Goal: Check status: Check status

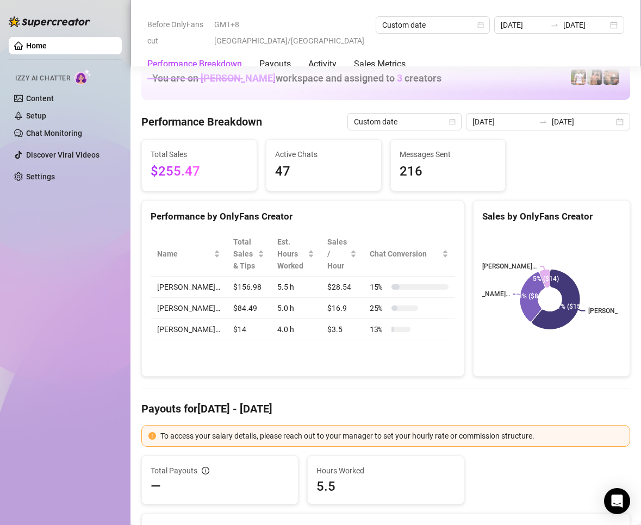
scroll to position [1413, 0]
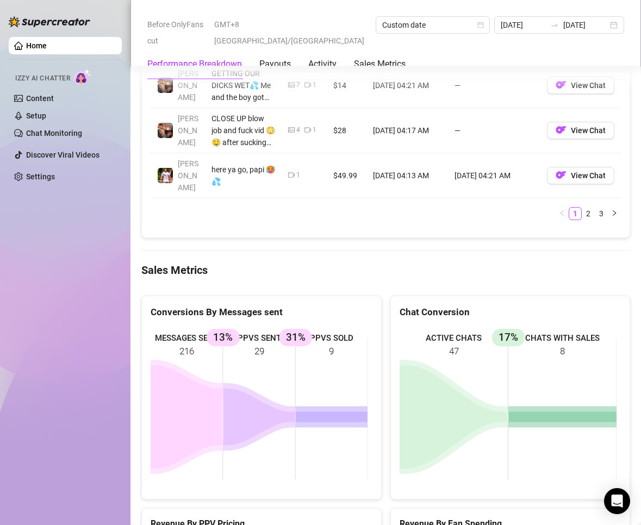
click at [210, 391] on icon at bounding box center [187, 416] width 72 height 103
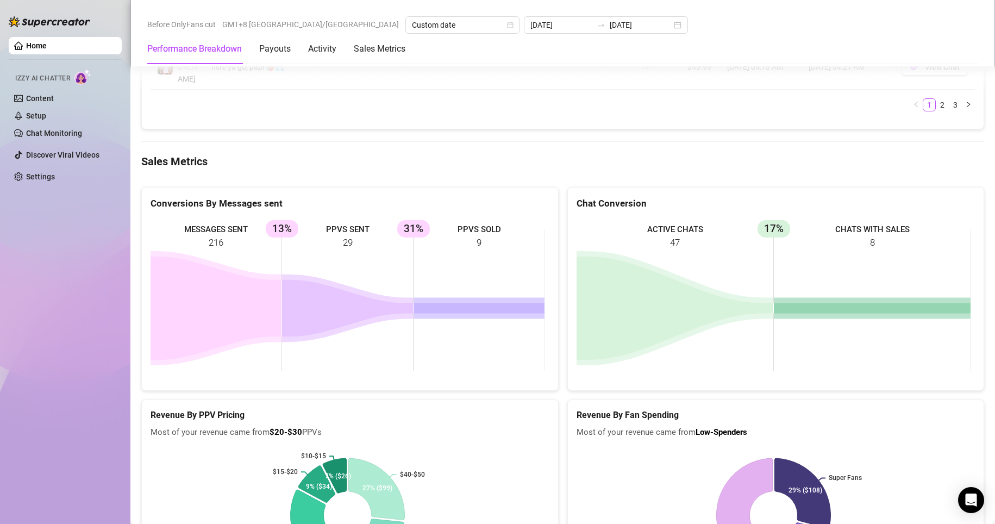
scroll to position [1129, 0]
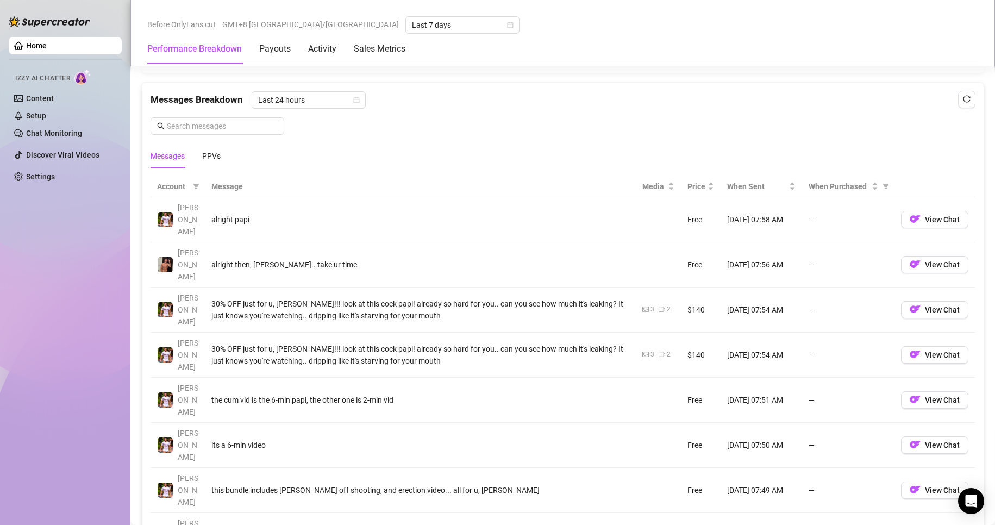
scroll to position [734, 0]
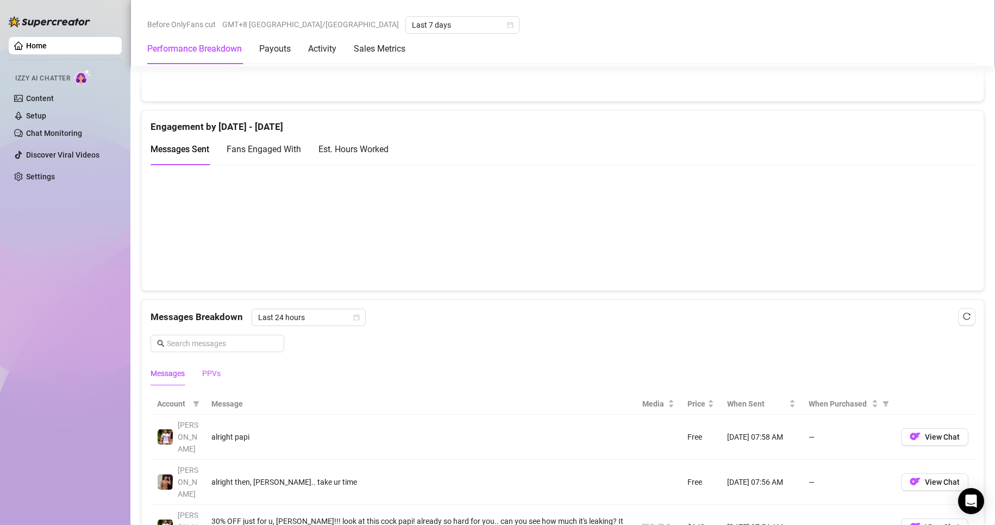
click at [216, 378] on div "PPVs" at bounding box center [211, 373] width 18 height 12
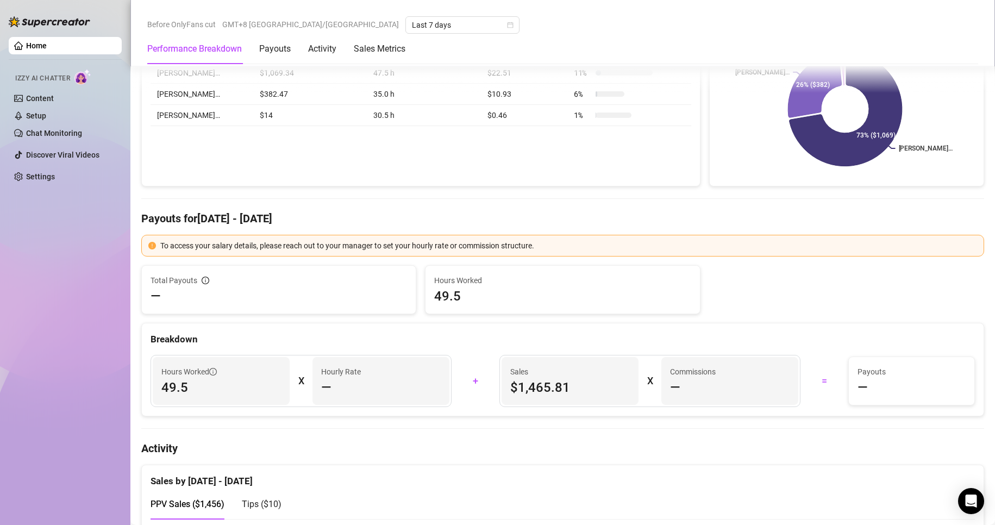
scroll to position [0, 0]
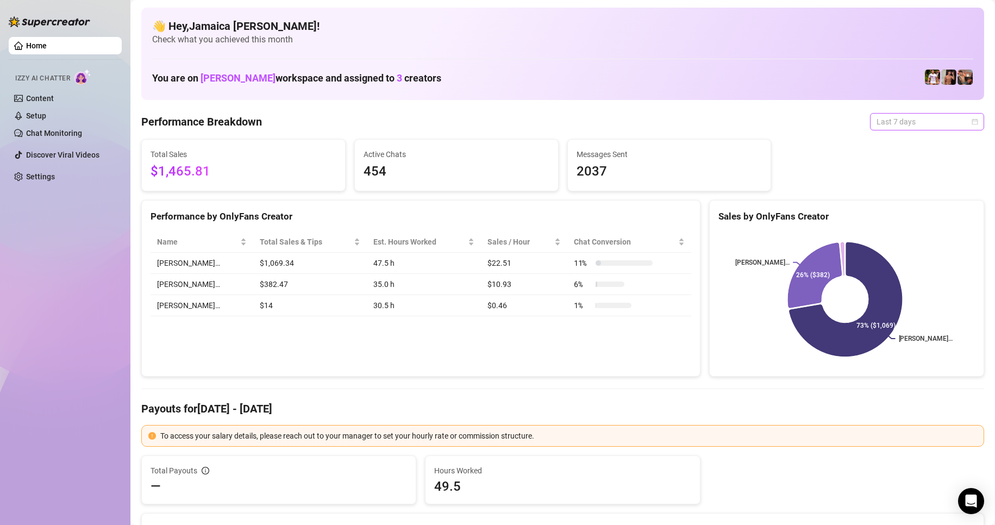
click at [881, 126] on span "Last 7 days" at bounding box center [926, 122] width 101 height 16
click at [890, 143] on div "Last 24 hours" at bounding box center [917, 143] width 97 height 12
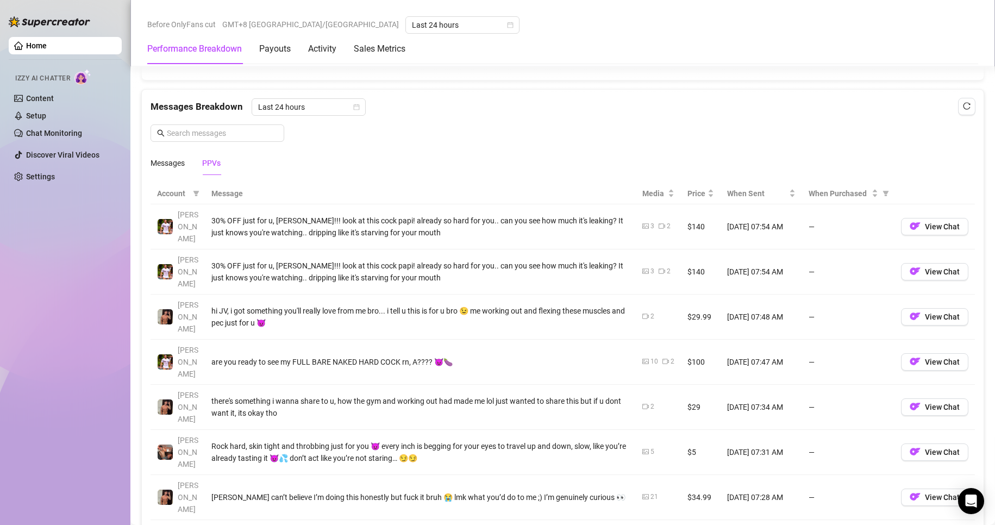
scroll to position [889, 0]
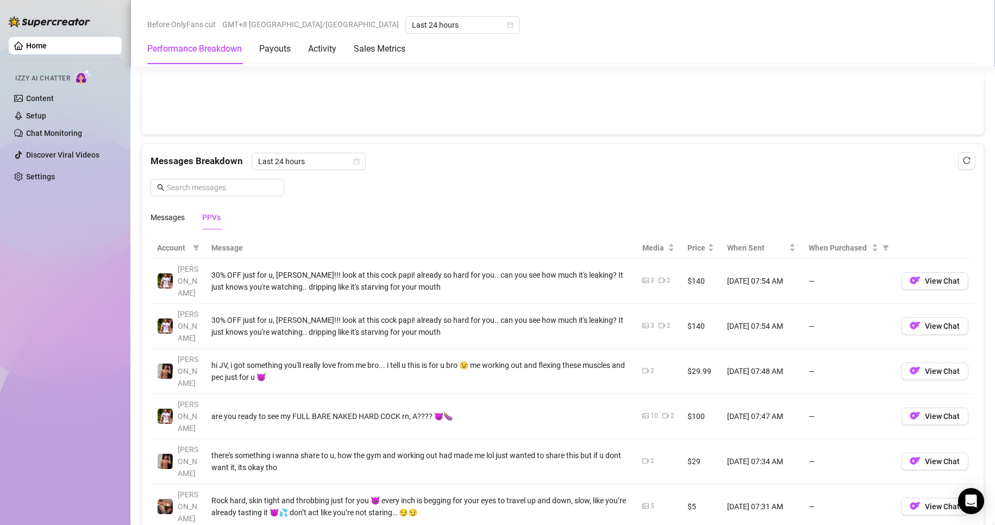
click at [206, 221] on div "PPVs" at bounding box center [211, 217] width 18 height 12
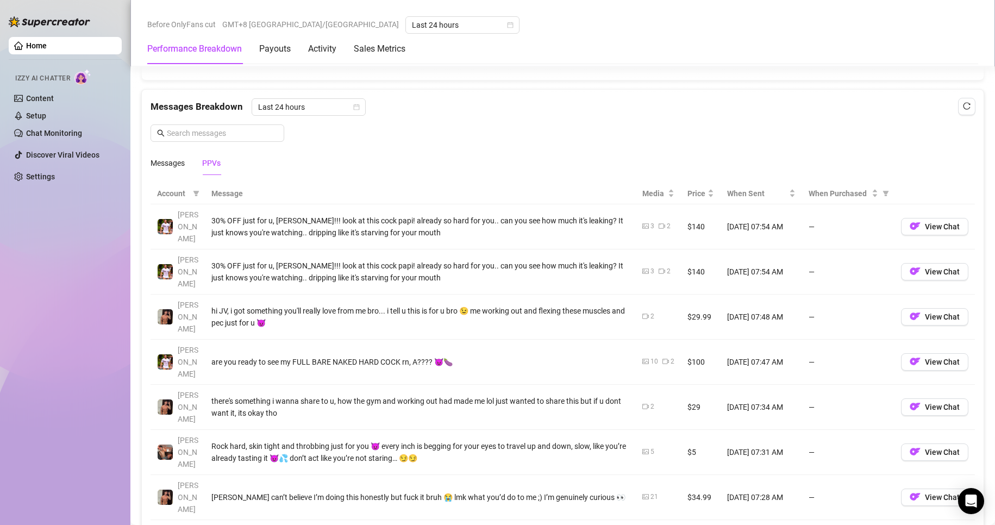
scroll to position [998, 0]
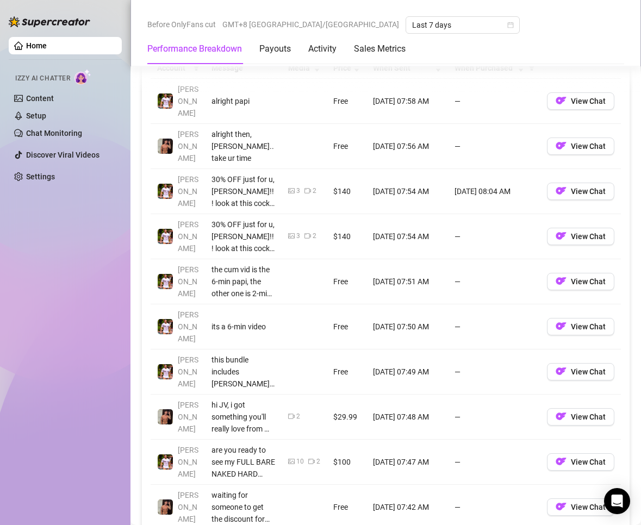
scroll to position [924, 0]
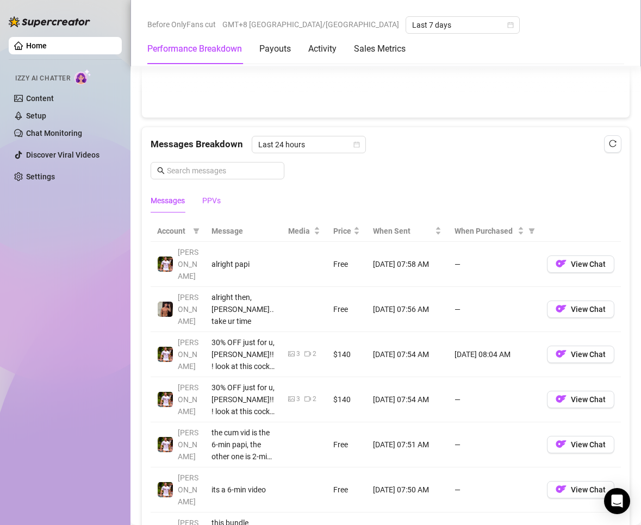
click at [215, 204] on div "PPVs" at bounding box center [211, 201] width 18 height 12
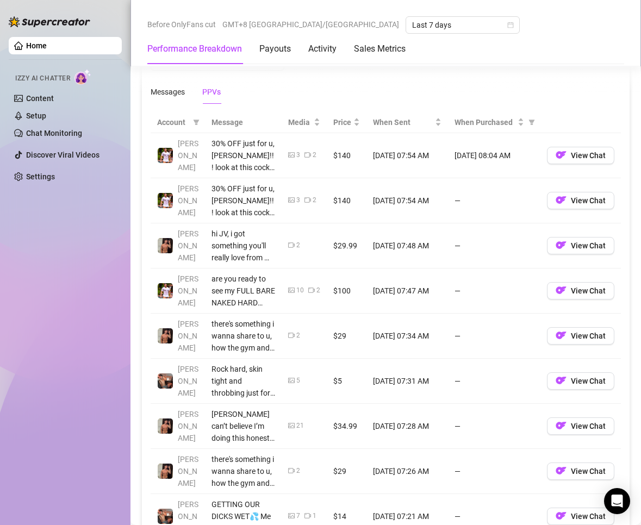
scroll to position [1141, 0]
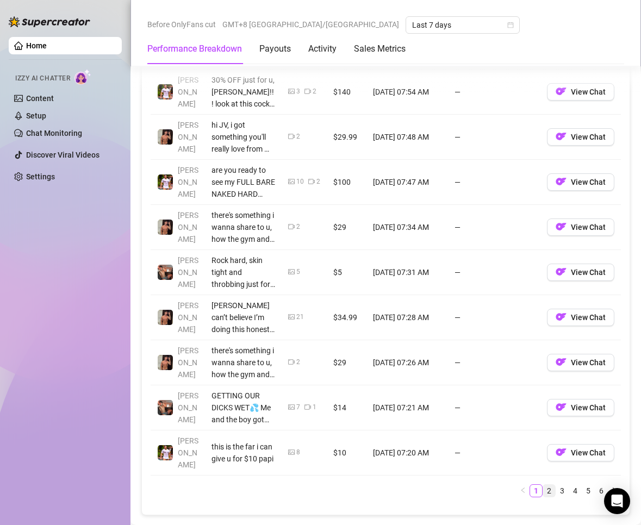
click at [543, 491] on link "2" at bounding box center [549, 491] width 12 height 12
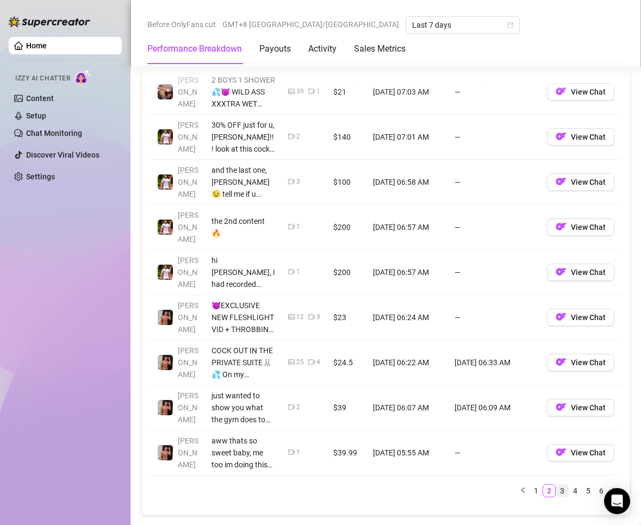
click at [556, 485] on link "3" at bounding box center [562, 491] width 12 height 12
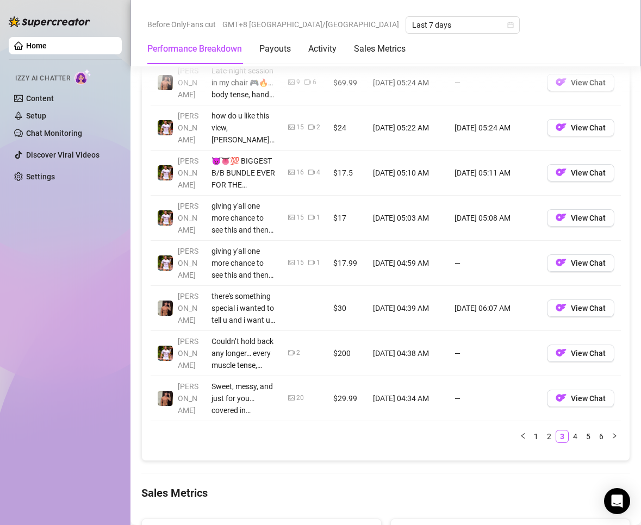
scroll to position [1250, 0]
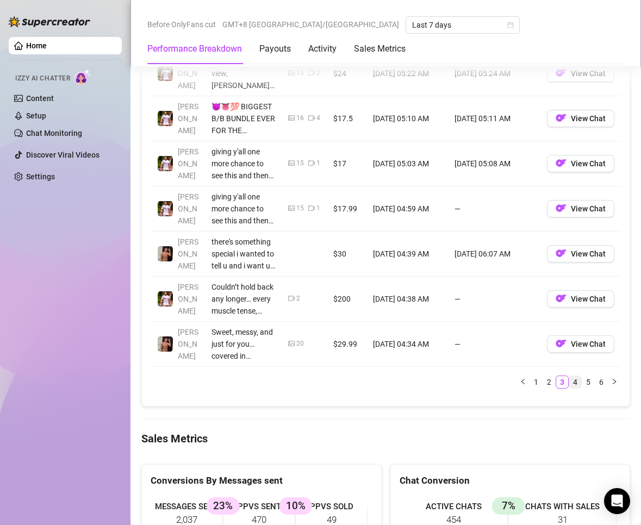
click at [569, 383] on link "4" at bounding box center [575, 382] width 12 height 12
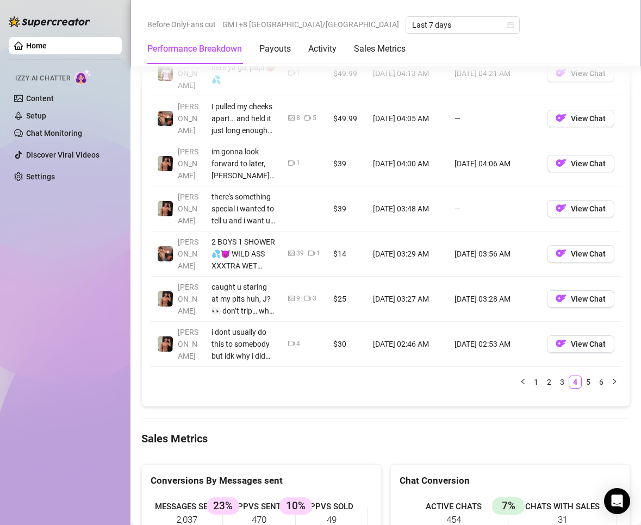
scroll to position [1141, 0]
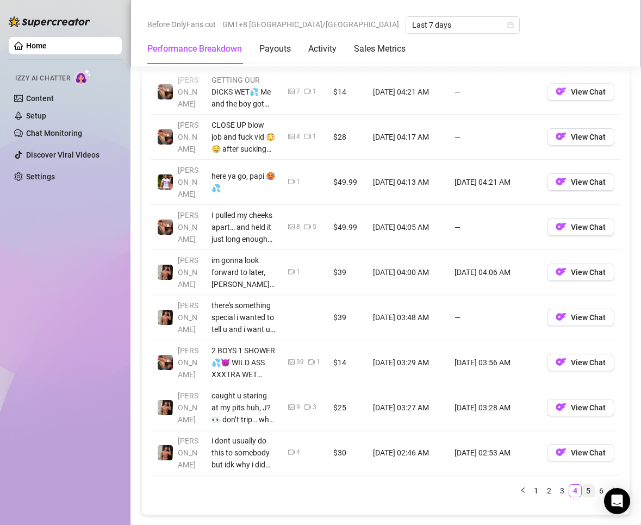
click at [582, 485] on link "5" at bounding box center [588, 491] width 12 height 12
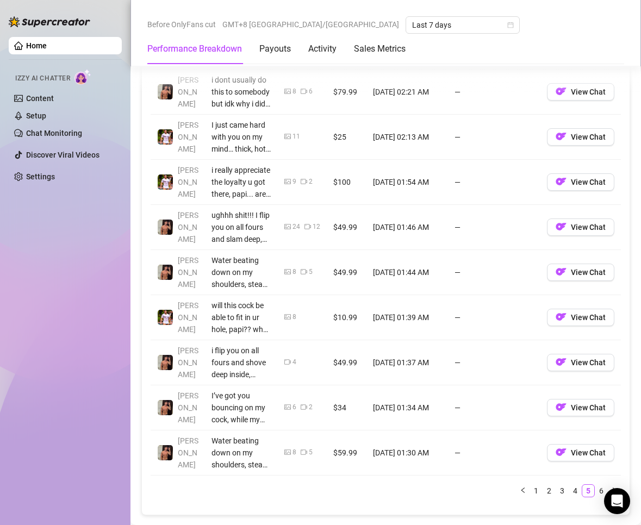
scroll to position [1250, 0]
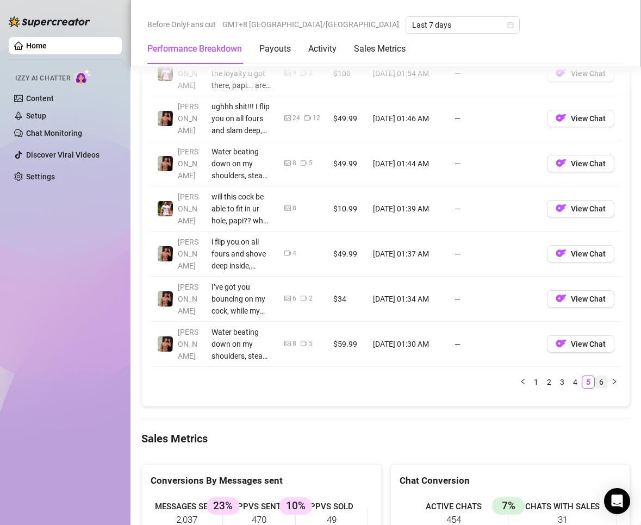
click at [595, 383] on link "6" at bounding box center [601, 382] width 12 height 12
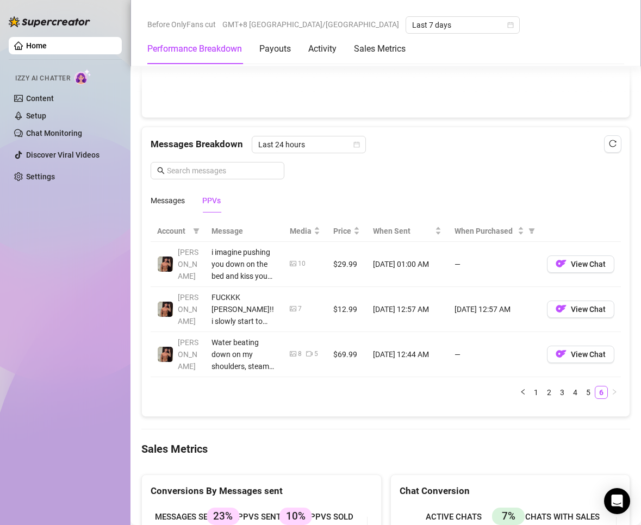
scroll to position [869, 0]
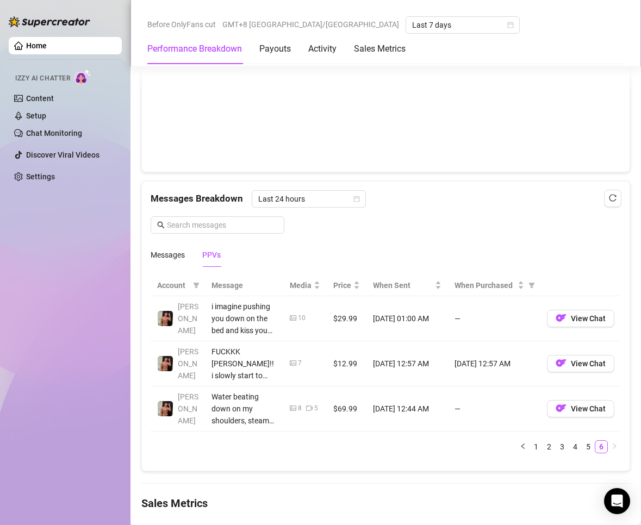
click at [33, 309] on div "Home Izzy AI Chatter Content Setup Chat Monitoring Discover Viral Videos Settin…" at bounding box center [65, 257] width 113 height 515
click at [582, 448] on link "5" at bounding box center [588, 447] width 12 height 12
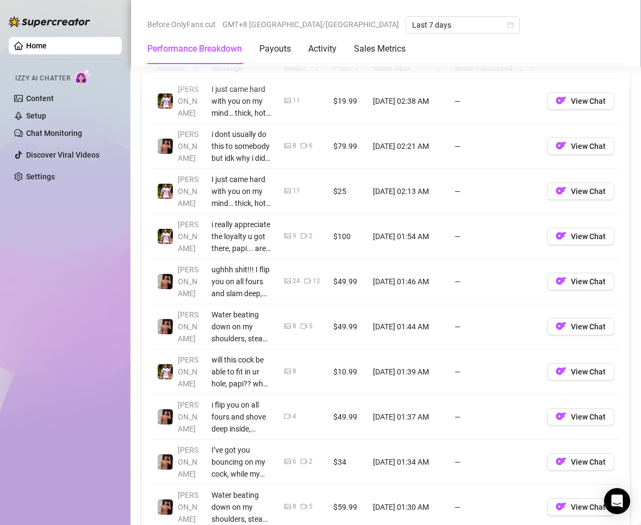
scroll to position [1250, 0]
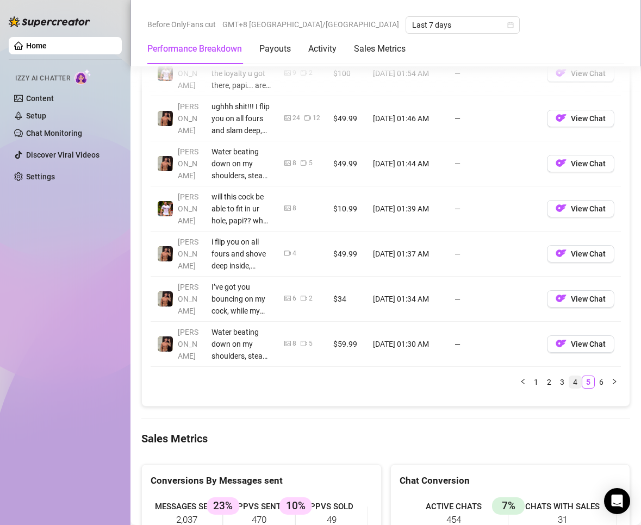
click at [569, 380] on link "4" at bounding box center [575, 382] width 12 height 12
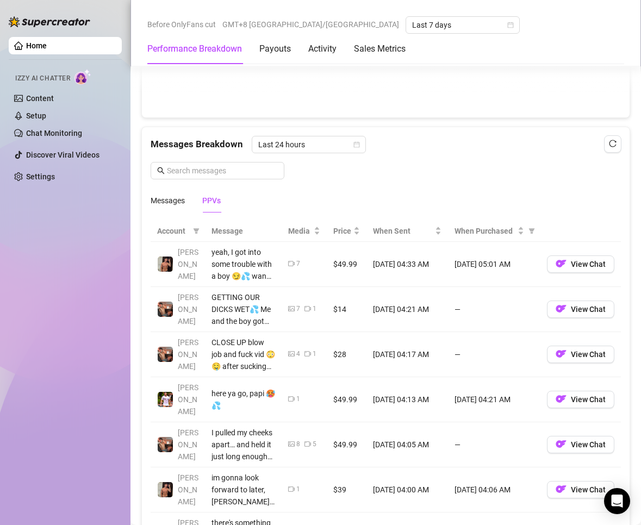
scroll to position [1195, 0]
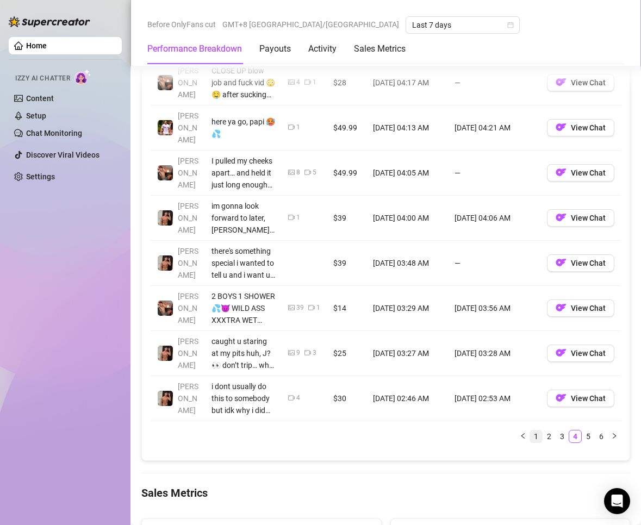
click at [530, 430] on link "1" at bounding box center [536, 436] width 12 height 12
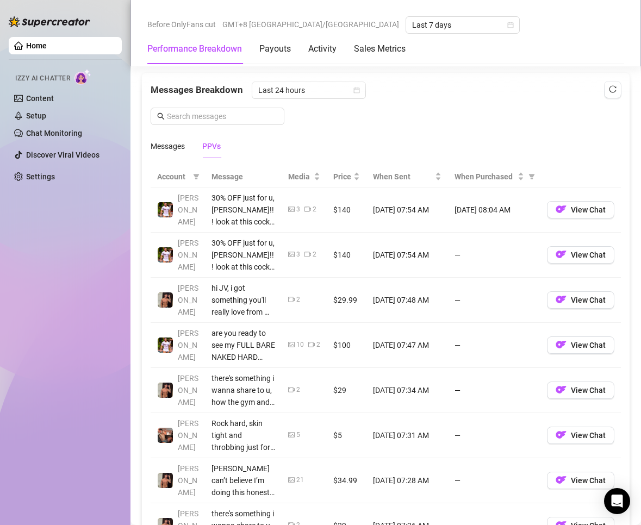
scroll to position [1141, 0]
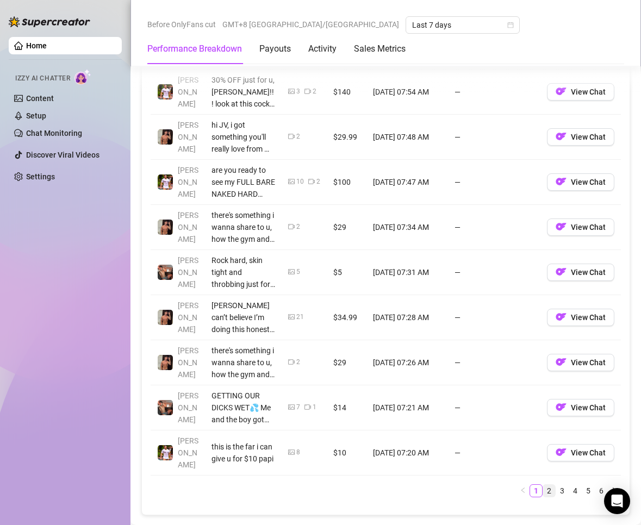
click at [544, 492] on link "2" at bounding box center [549, 491] width 12 height 12
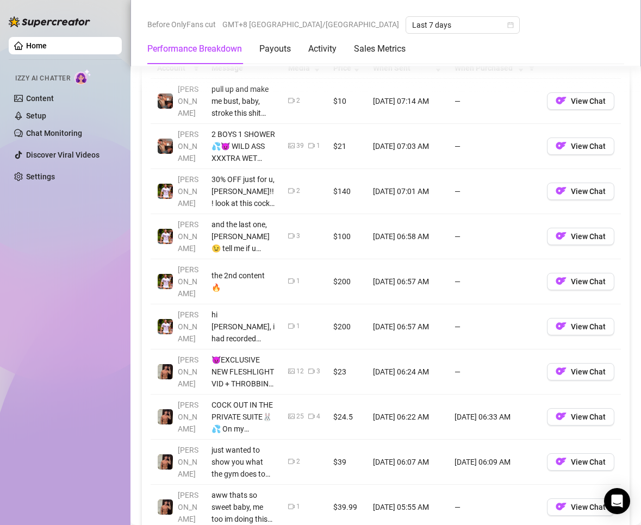
scroll to position [1195, 0]
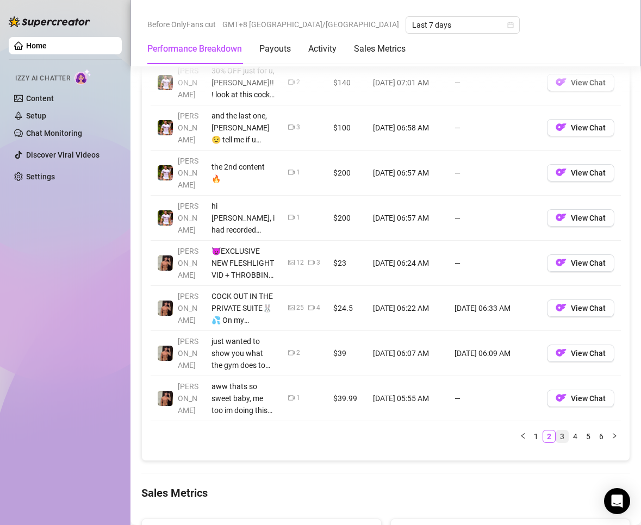
click at [556, 430] on link "3" at bounding box center [562, 436] width 12 height 12
click at [554, 427] on div "Account Message Media Price When Sent When Purchased Osvaldo pull up and make m…" at bounding box center [386, 196] width 470 height 494
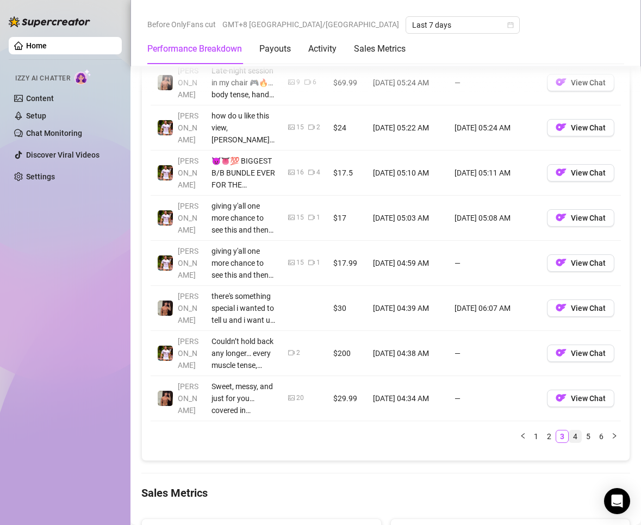
click at [569, 431] on link "4" at bounding box center [575, 436] width 12 height 12
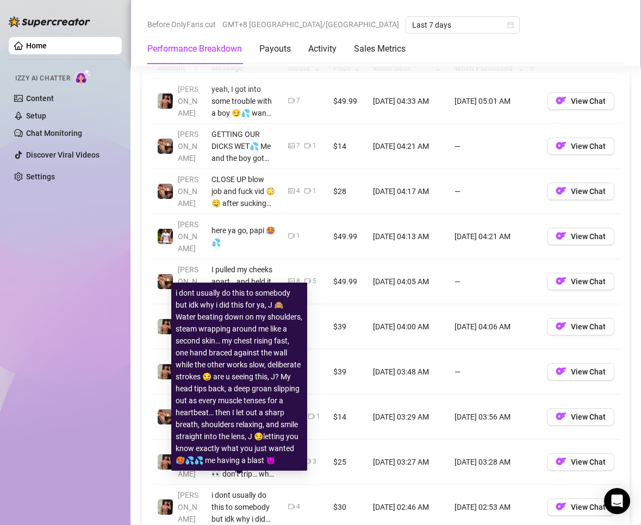
scroll to position [1141, 0]
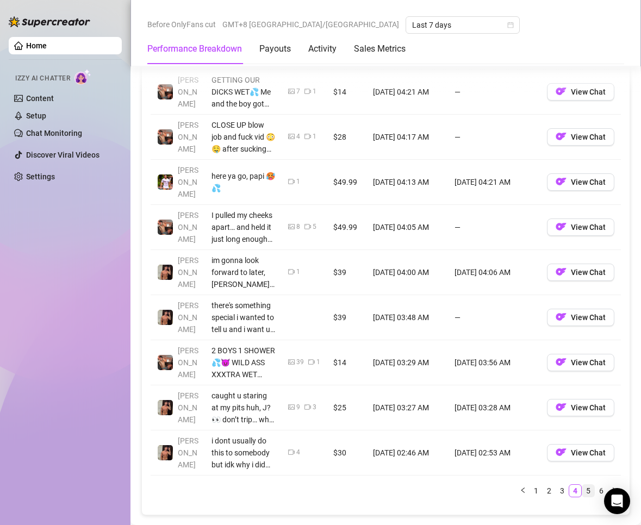
click at [582, 485] on link "5" at bounding box center [588, 491] width 12 height 12
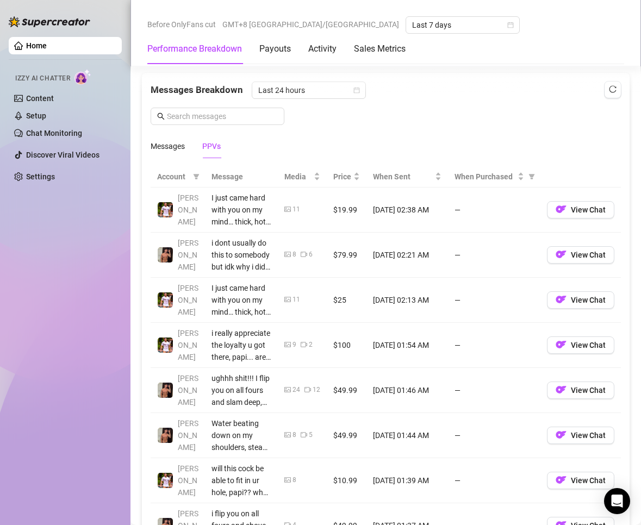
scroll to position [1195, 0]
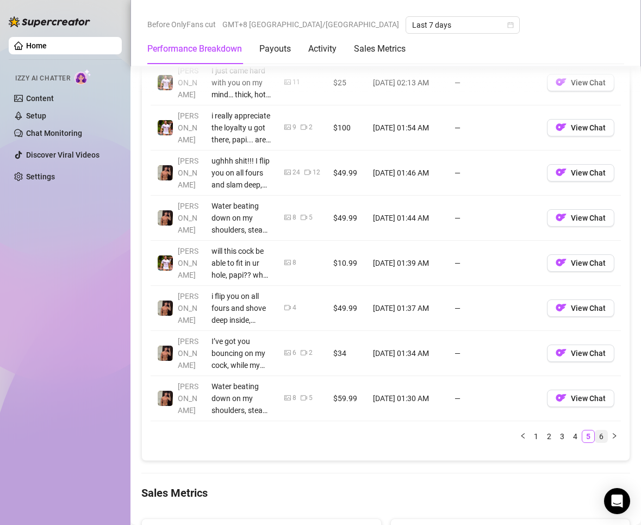
click at [596, 436] on link "6" at bounding box center [601, 436] width 12 height 12
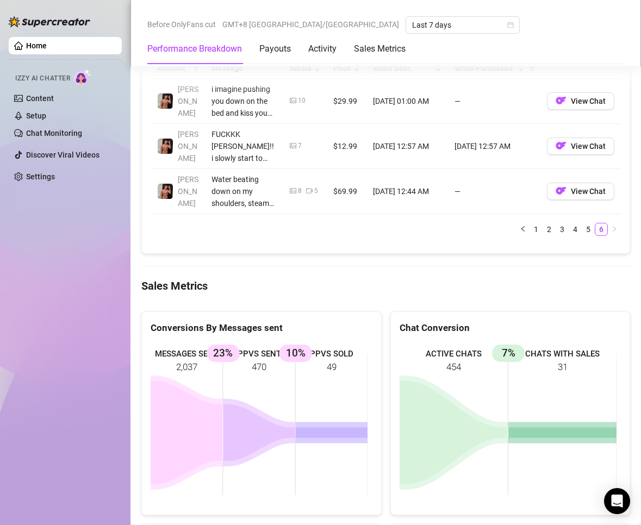
scroll to position [978, 0]
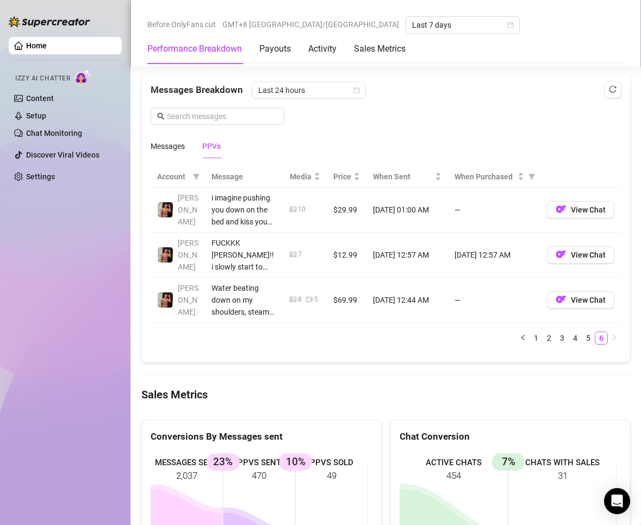
drag, startPoint x: 58, startPoint y: 248, endPoint x: 40, endPoint y: 211, distance: 41.3
click at [55, 242] on div "Home Izzy AI Chatter Content Setup Chat Monitoring Discover Viral Videos Settin…" at bounding box center [65, 257] width 113 height 515
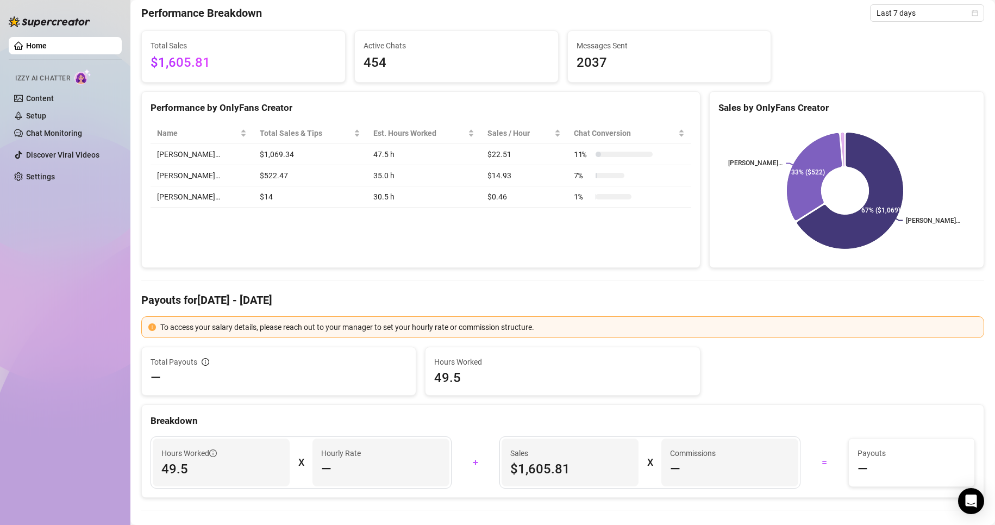
scroll to position [0, 0]
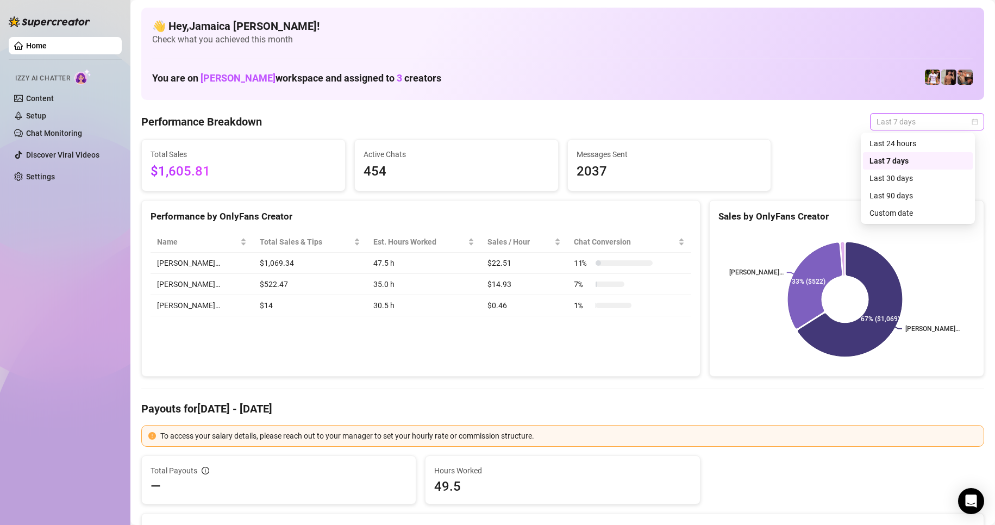
click at [892, 126] on span "Last 7 days" at bounding box center [926, 122] width 101 height 16
click at [911, 210] on div "Custom date" at bounding box center [917, 213] width 97 height 12
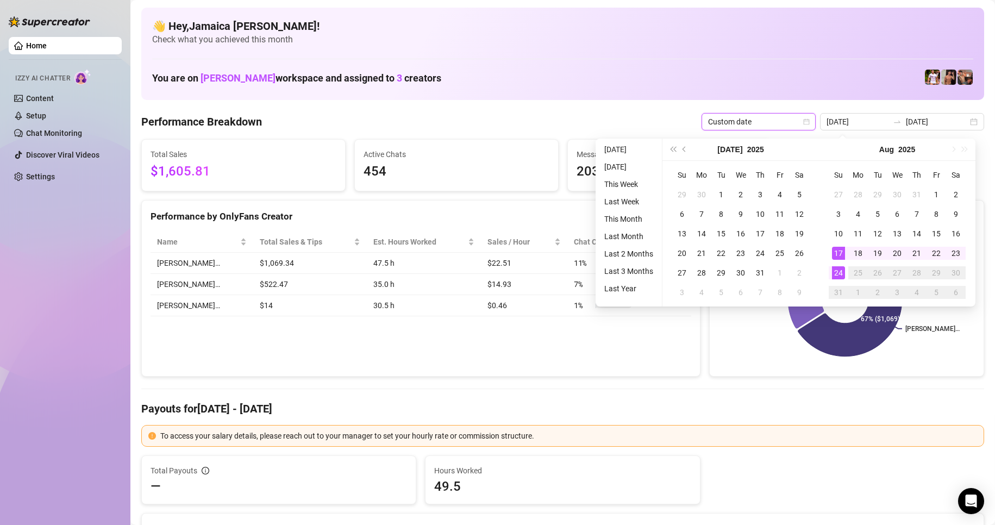
type input "[DATE]"
click at [839, 273] on div "24" at bounding box center [838, 272] width 13 height 13
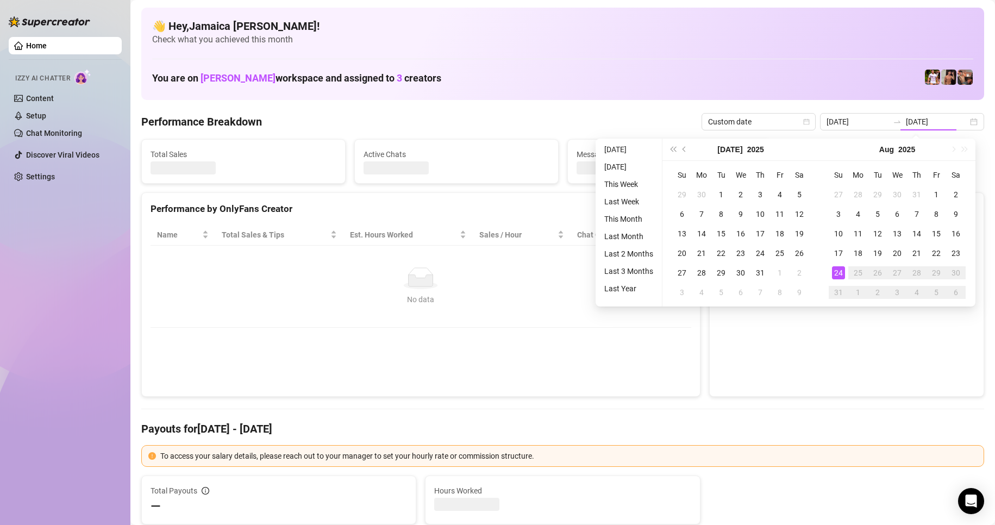
type input "[DATE]"
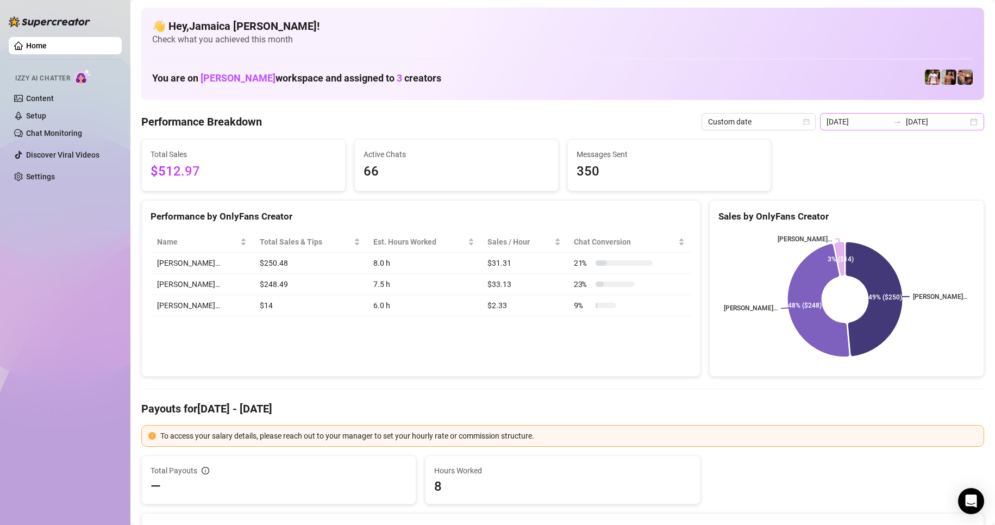
click at [846, 128] on div "2025-08-24 2025-08-24" at bounding box center [902, 121] width 164 height 17
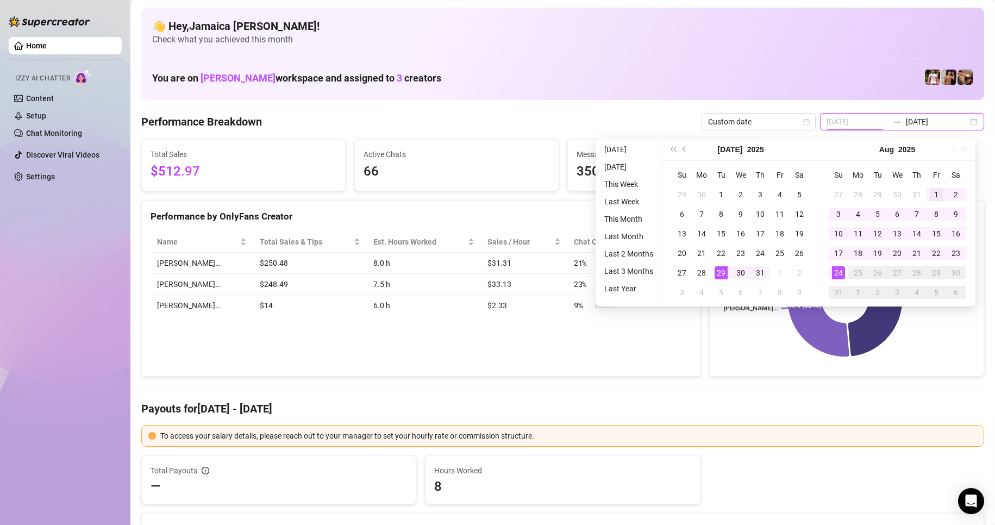
type input "2025-08-01"
click at [934, 191] on div "1" at bounding box center [936, 194] width 13 height 13
type input "[DATE]"
click at [842, 275] on div "24" at bounding box center [838, 272] width 13 height 13
type input "2025-08-01"
